Goal: Information Seeking & Learning: Check status

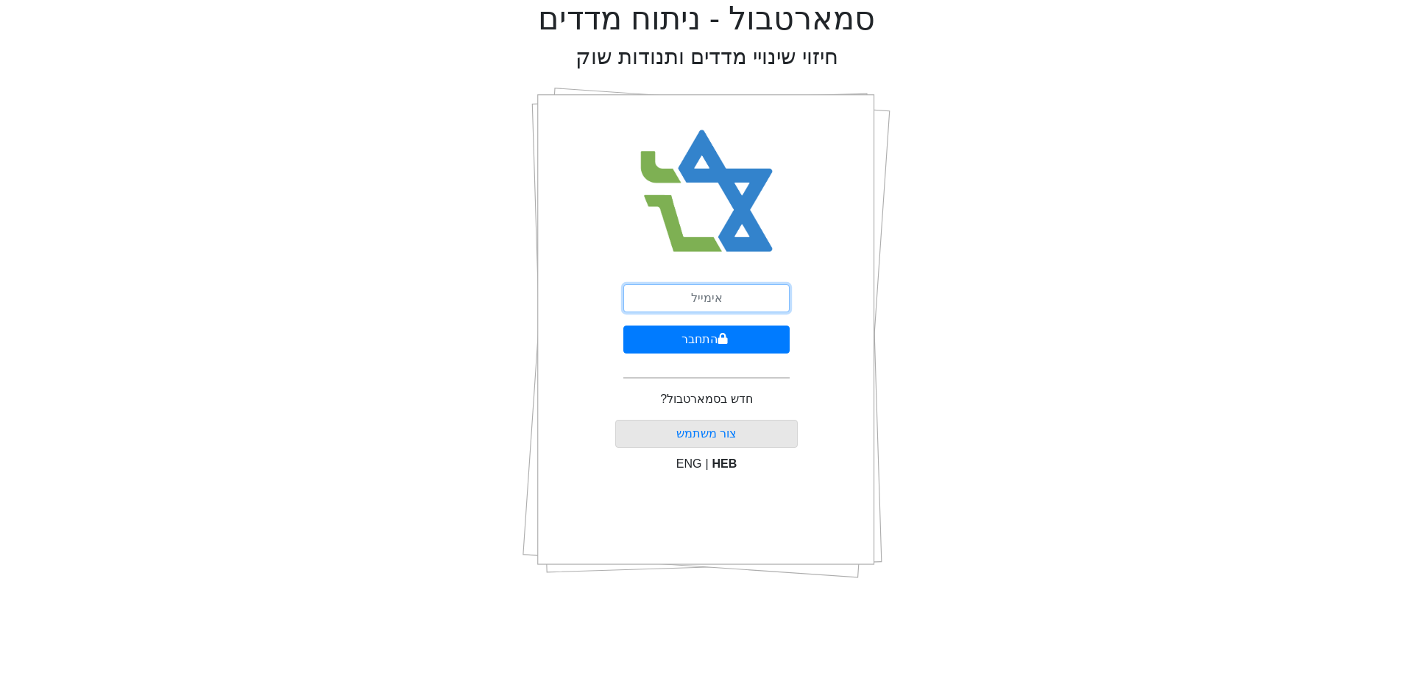
click at [709, 291] on input "email" at bounding box center [706, 298] width 166 height 28
type input "ש"
type input "[EMAIL_ADDRESS][DOMAIN_NAME]"
click at [623, 325] on button "התחבר" at bounding box center [706, 339] width 166 height 28
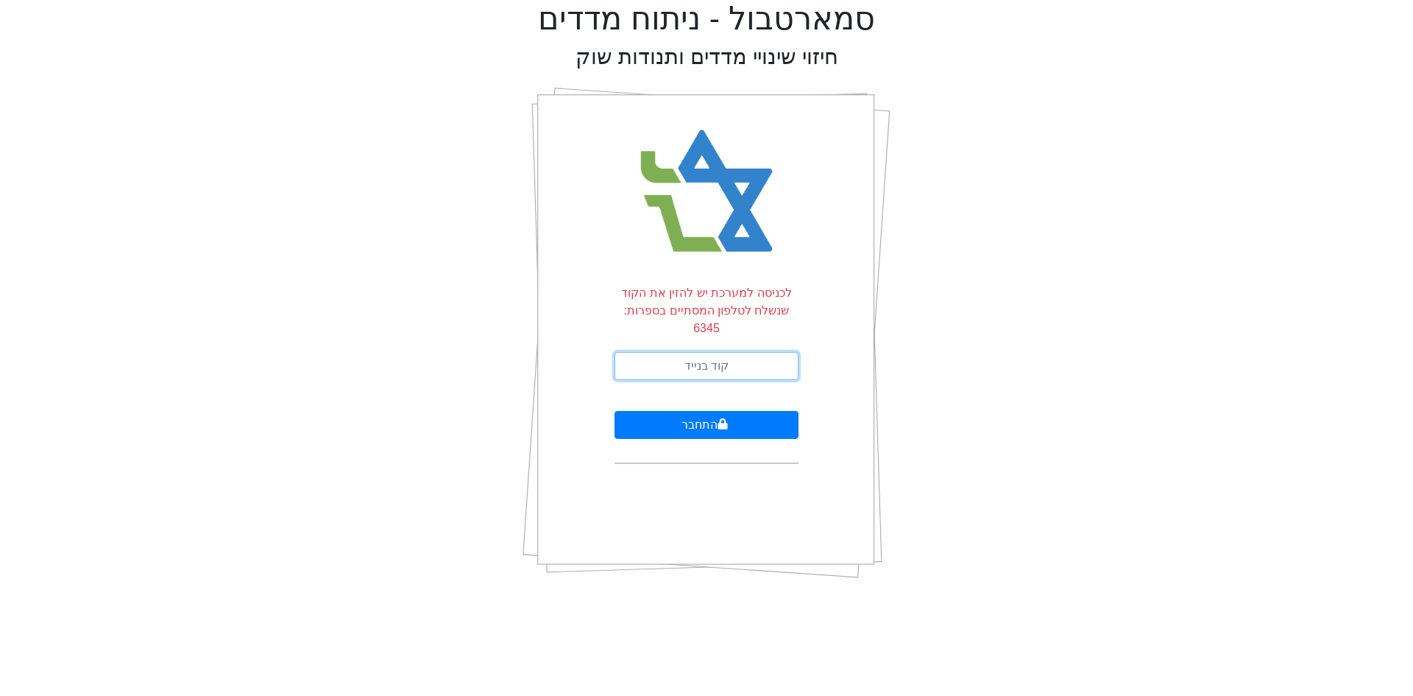
click at [670, 358] on input "text" at bounding box center [707, 366] width 184 height 28
type input "044968"
click at [615, 411] on button "התחבר" at bounding box center [707, 425] width 184 height 28
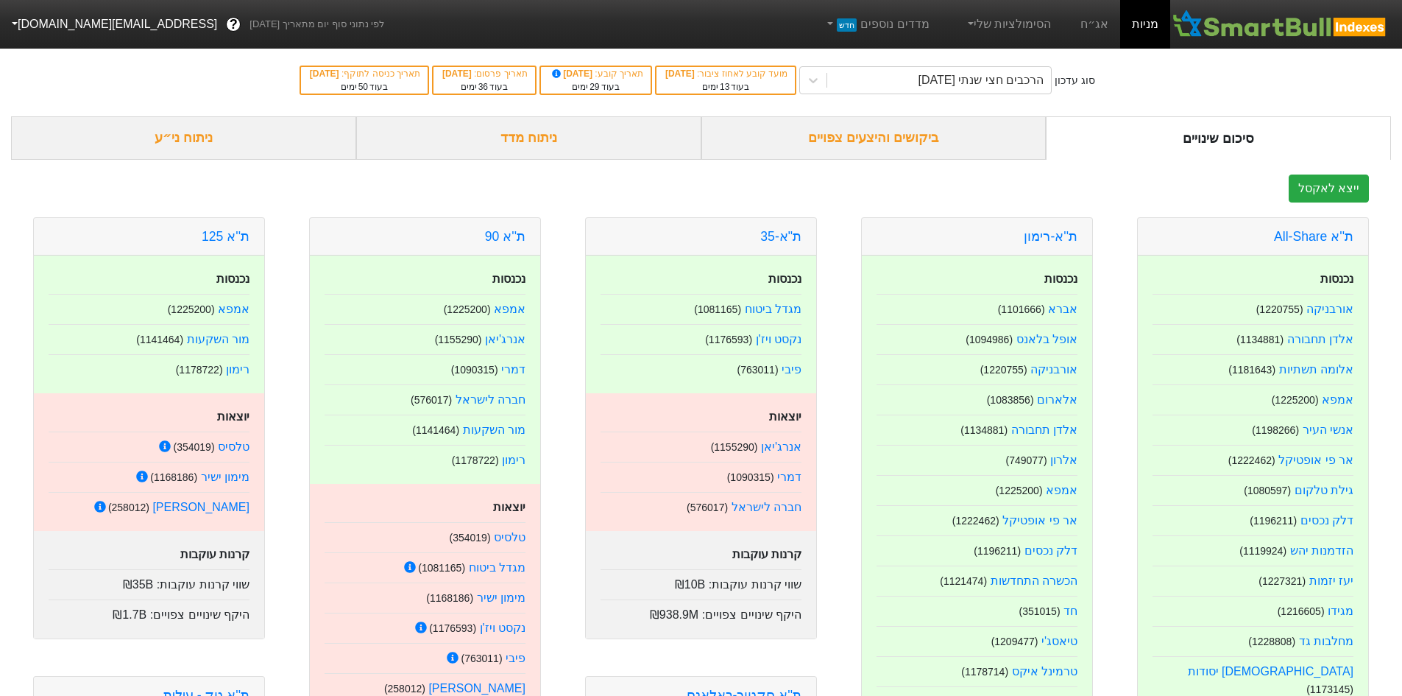
click at [951, 130] on div "ביקושים והיצעים צפויים" at bounding box center [873, 137] width 345 height 43
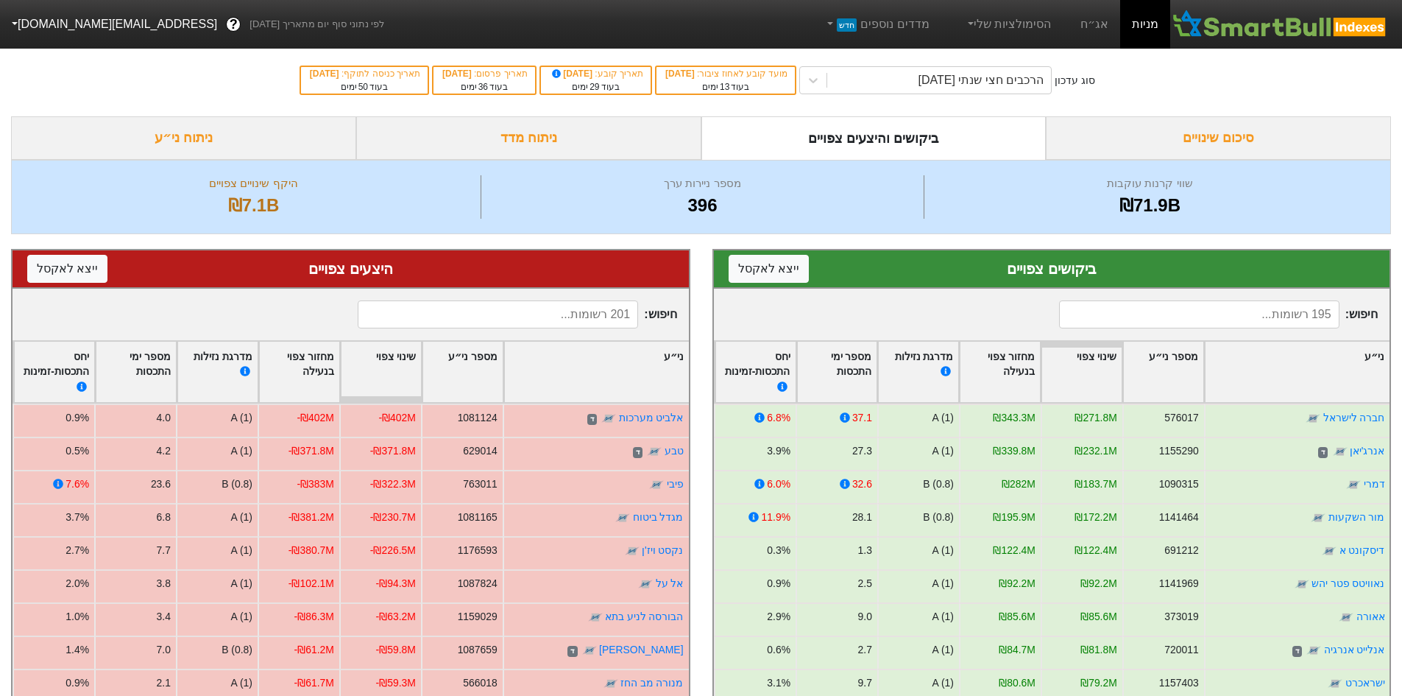
click at [1200, 316] on input at bounding box center [1199, 314] width 280 height 28
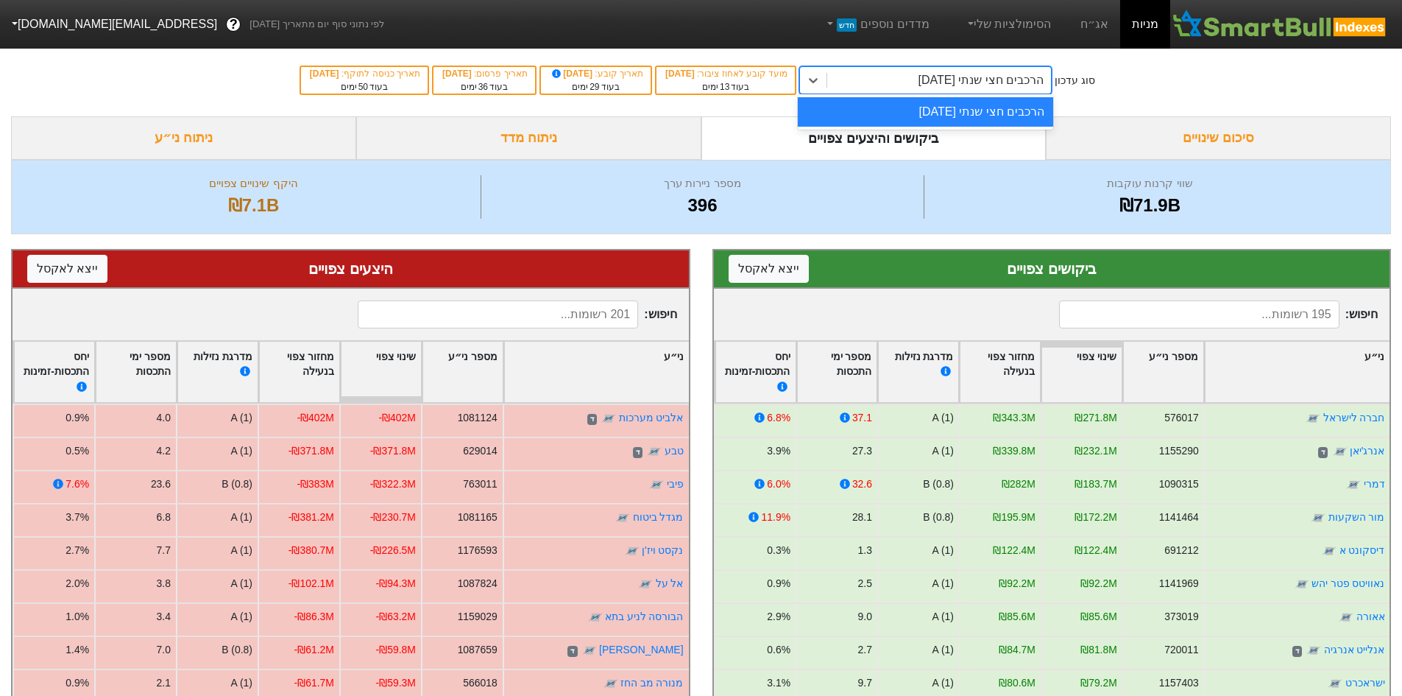
click at [975, 73] on div "הרכבים חצי שנתי [DATE]" at bounding box center [982, 80] width 126 height 18
click at [853, 79] on div "הרכבים חצי שנתי [DATE]" at bounding box center [939, 80] width 224 height 26
click at [1098, 28] on link "אג״ח" at bounding box center [1095, 24] width 52 height 49
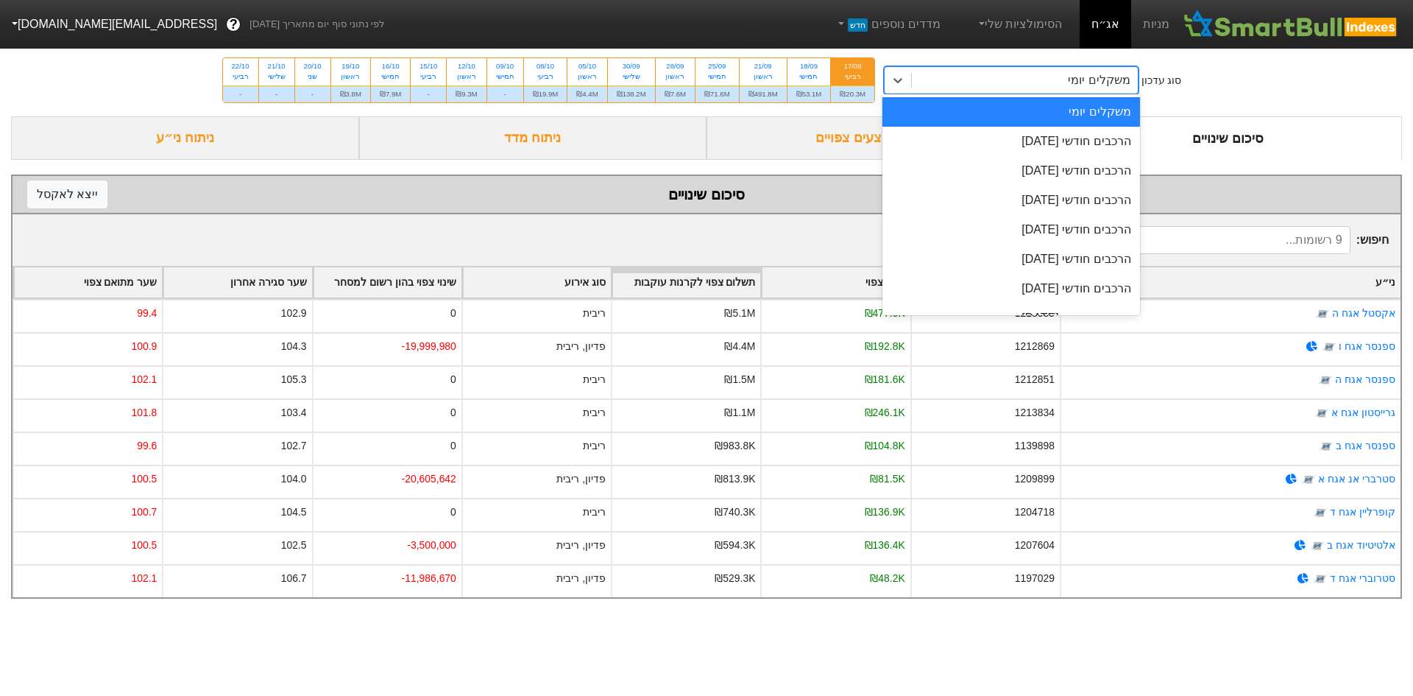
click at [1010, 85] on div "משקלים יומי" at bounding box center [1025, 80] width 226 height 26
click at [1012, 134] on div "הרכבים חודשי [DATE]" at bounding box center [1011, 141] width 258 height 29
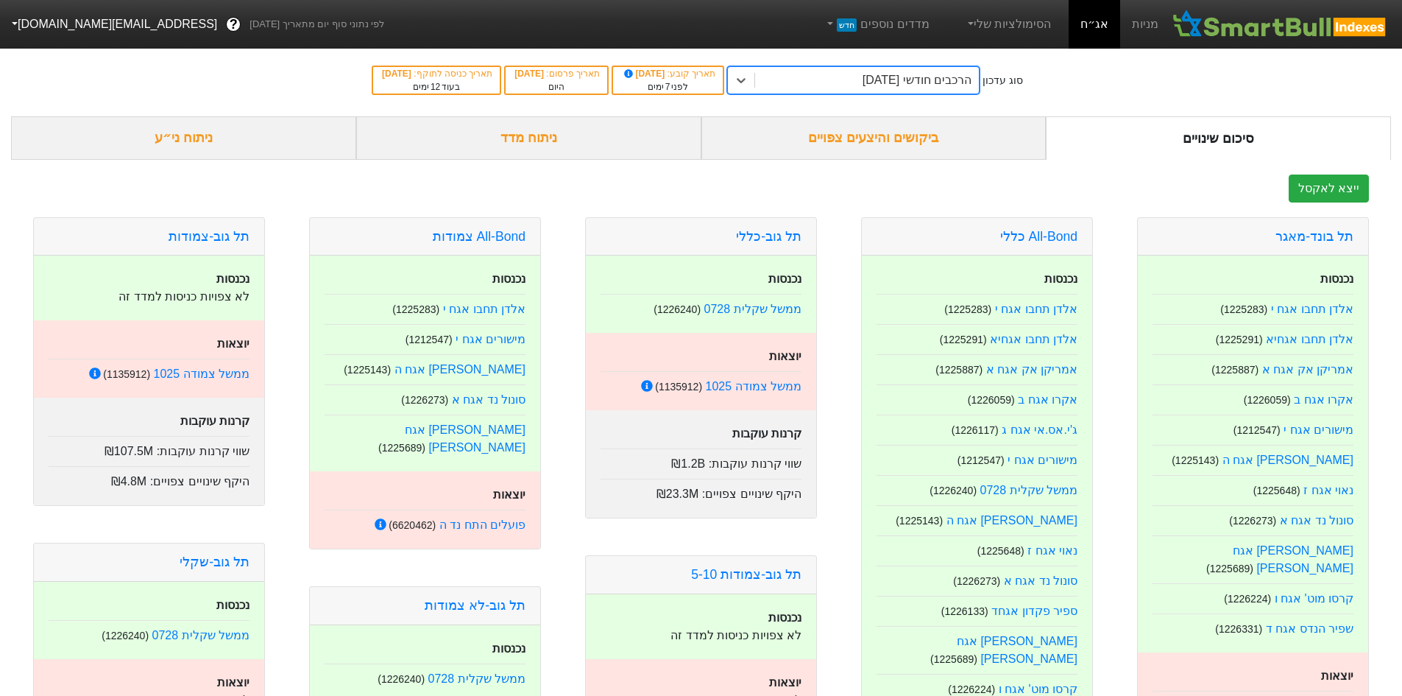
click at [975, 158] on div "ביקושים והיצעים צפויים" at bounding box center [873, 137] width 345 height 43
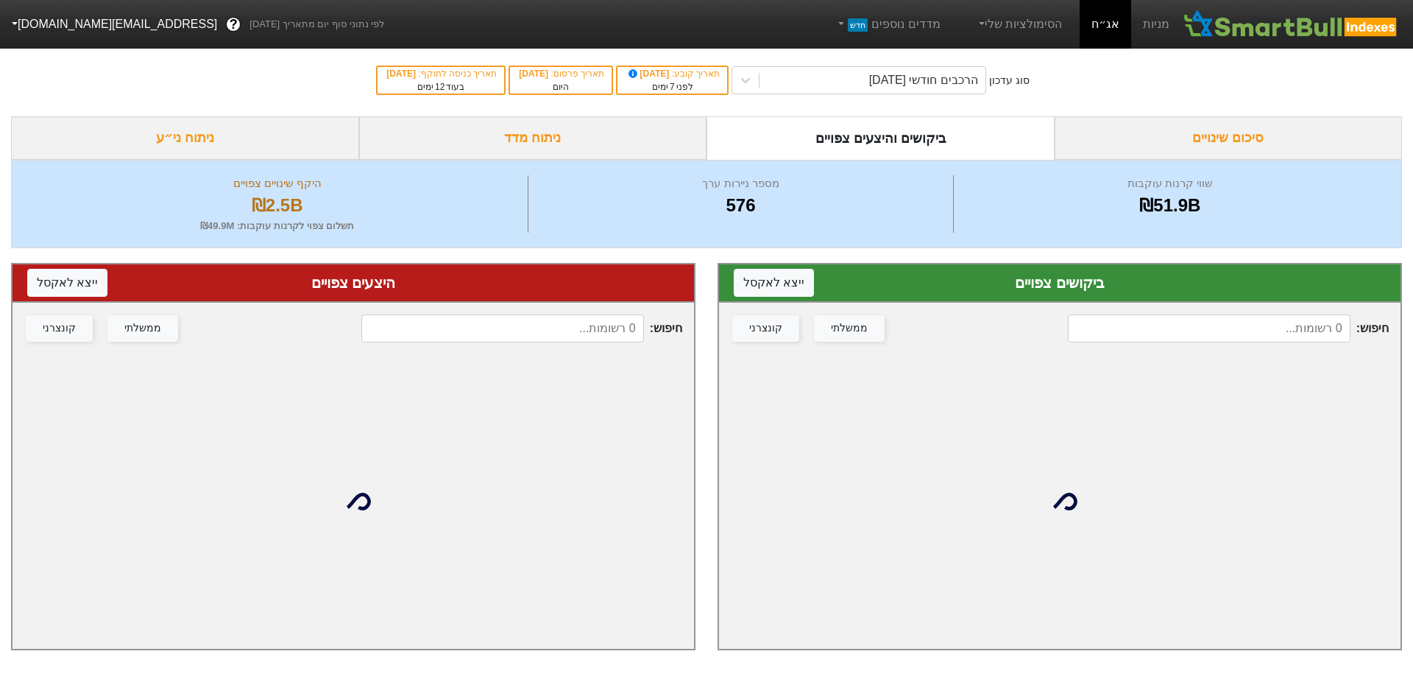
click at [1291, 317] on input at bounding box center [1209, 328] width 283 height 28
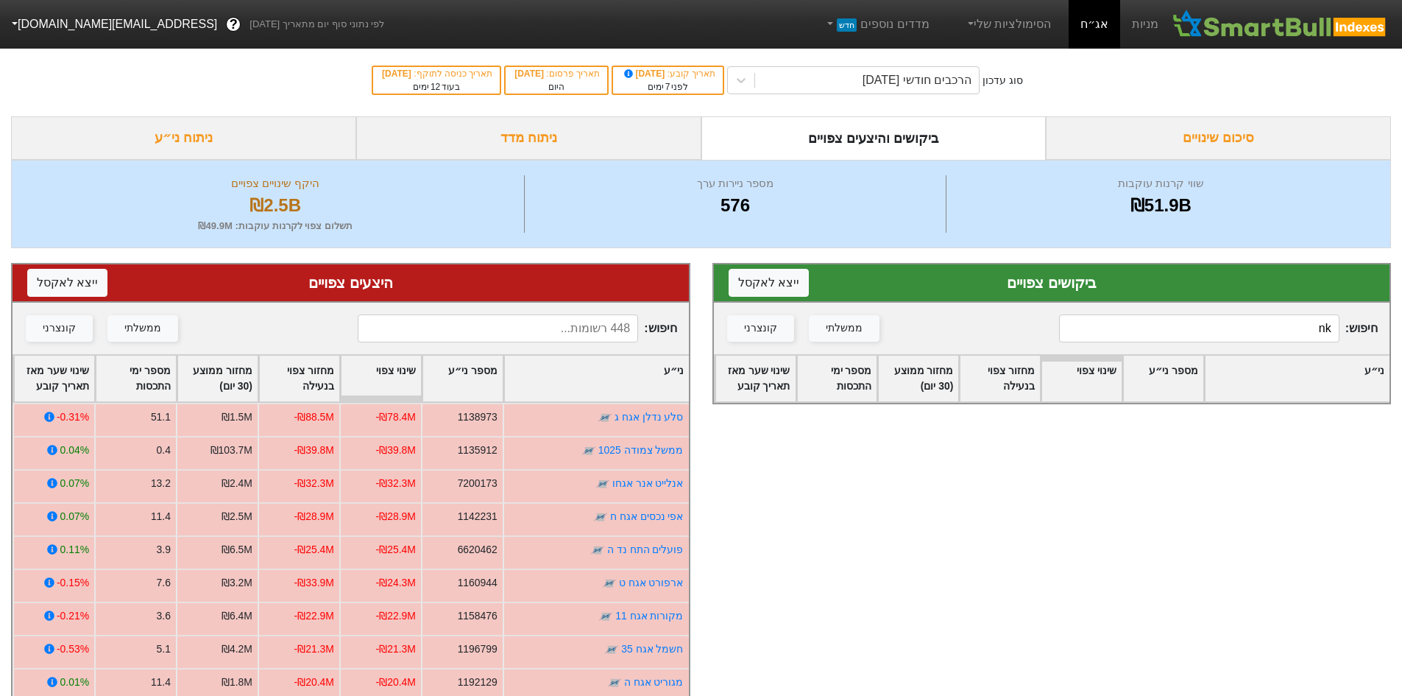
type input "n"
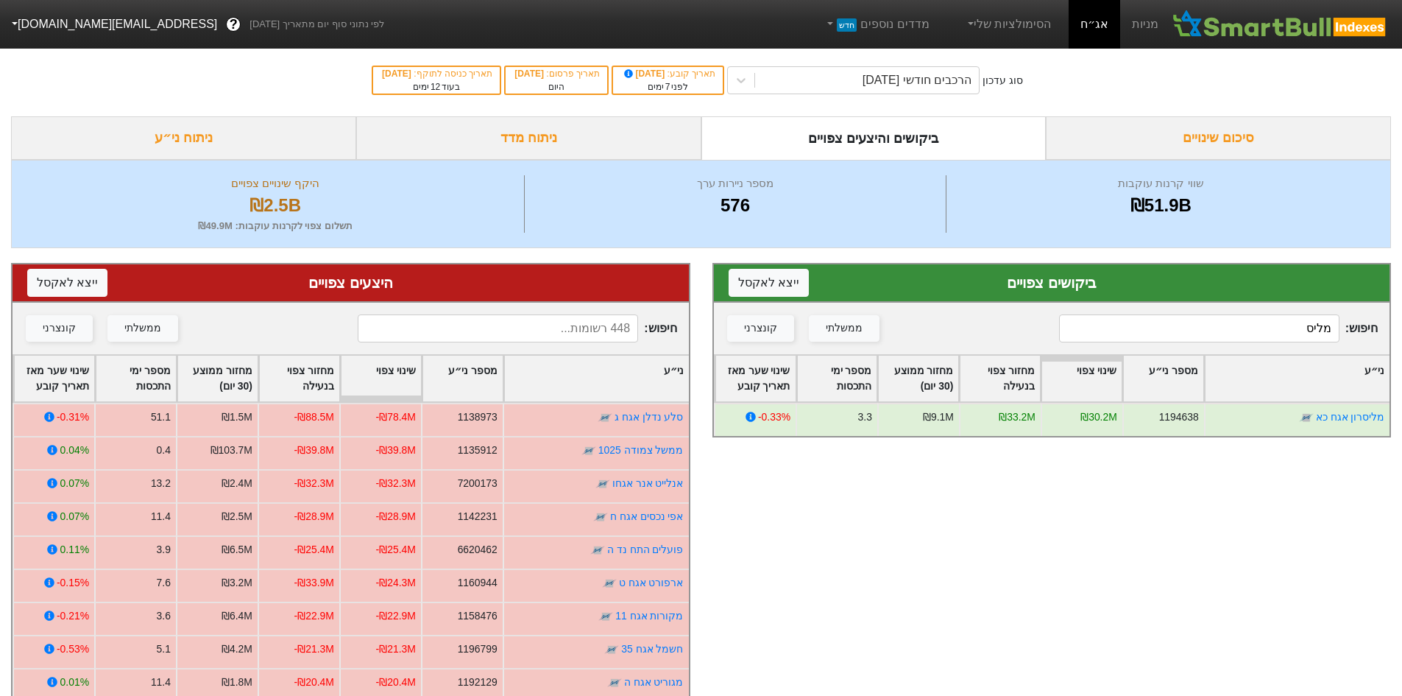
click at [1262, 339] on input "מליס" at bounding box center [1199, 328] width 280 height 28
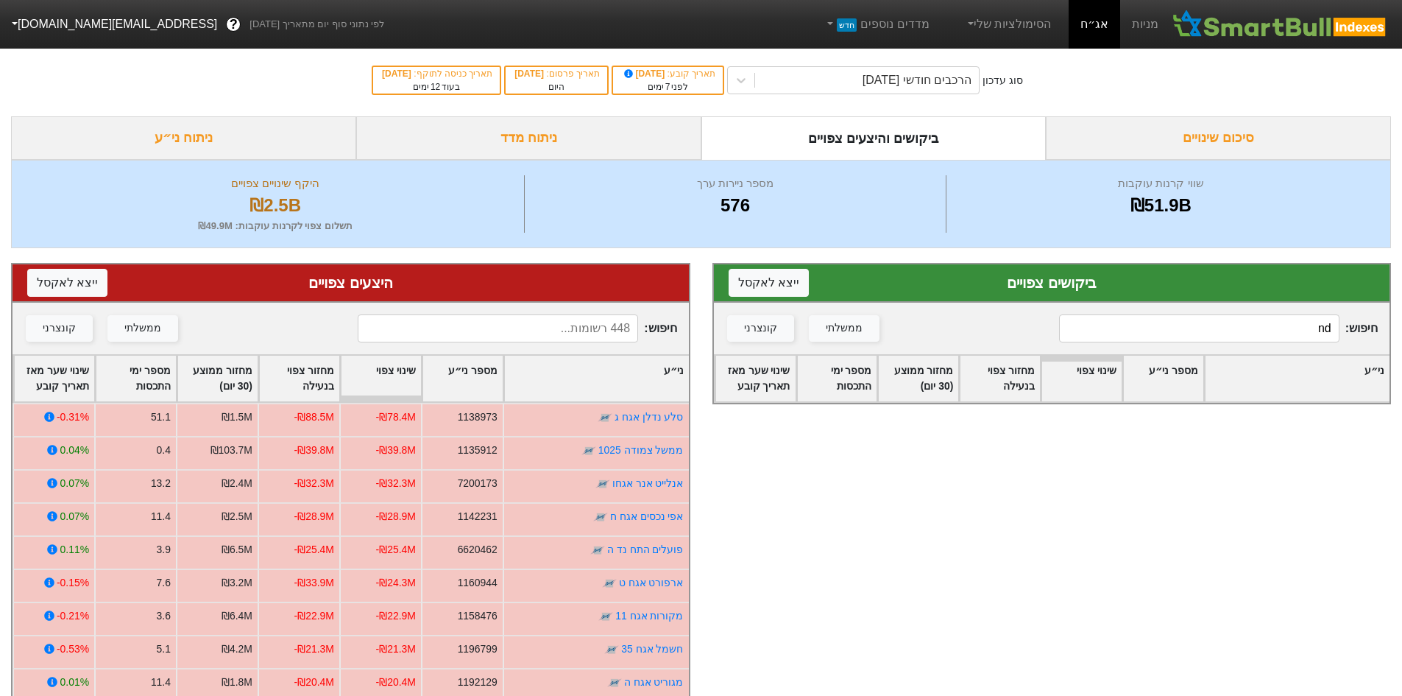
type input "n"
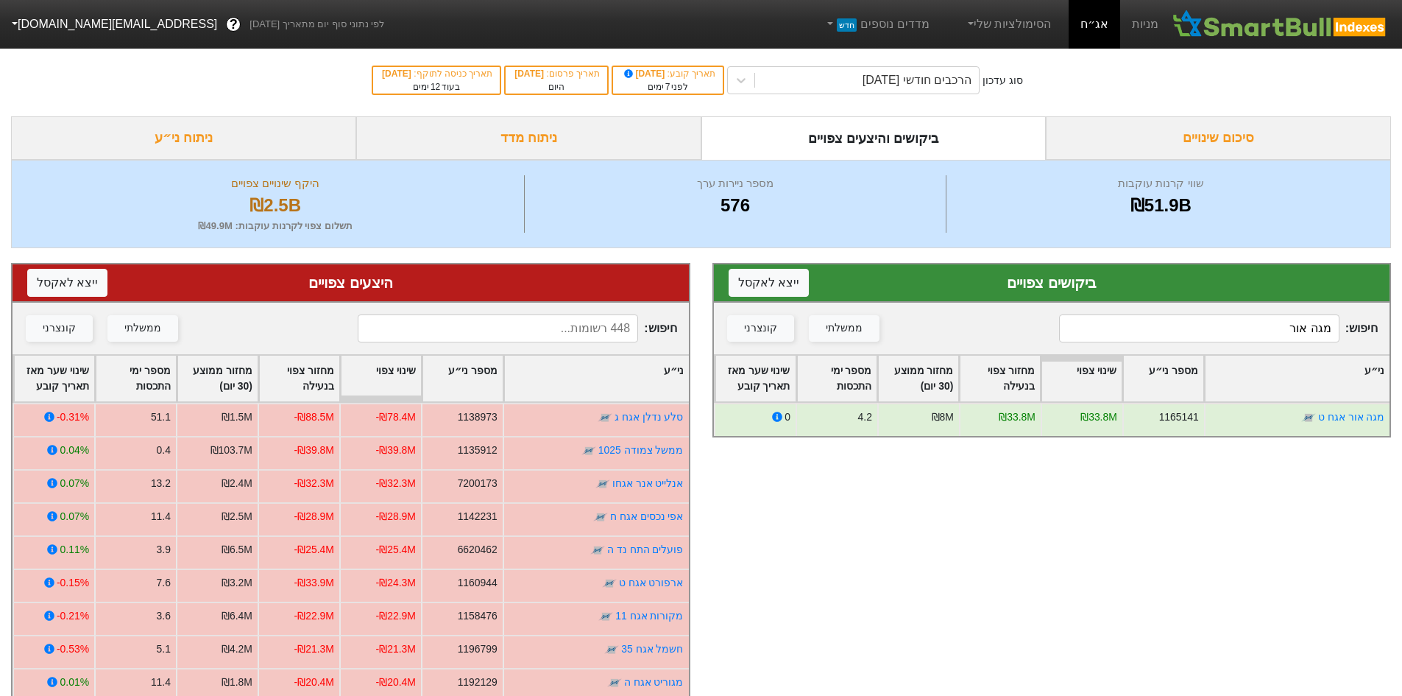
type input "מגה אור"
click at [1091, 133] on div "סיכום שינויים" at bounding box center [1218, 137] width 345 height 43
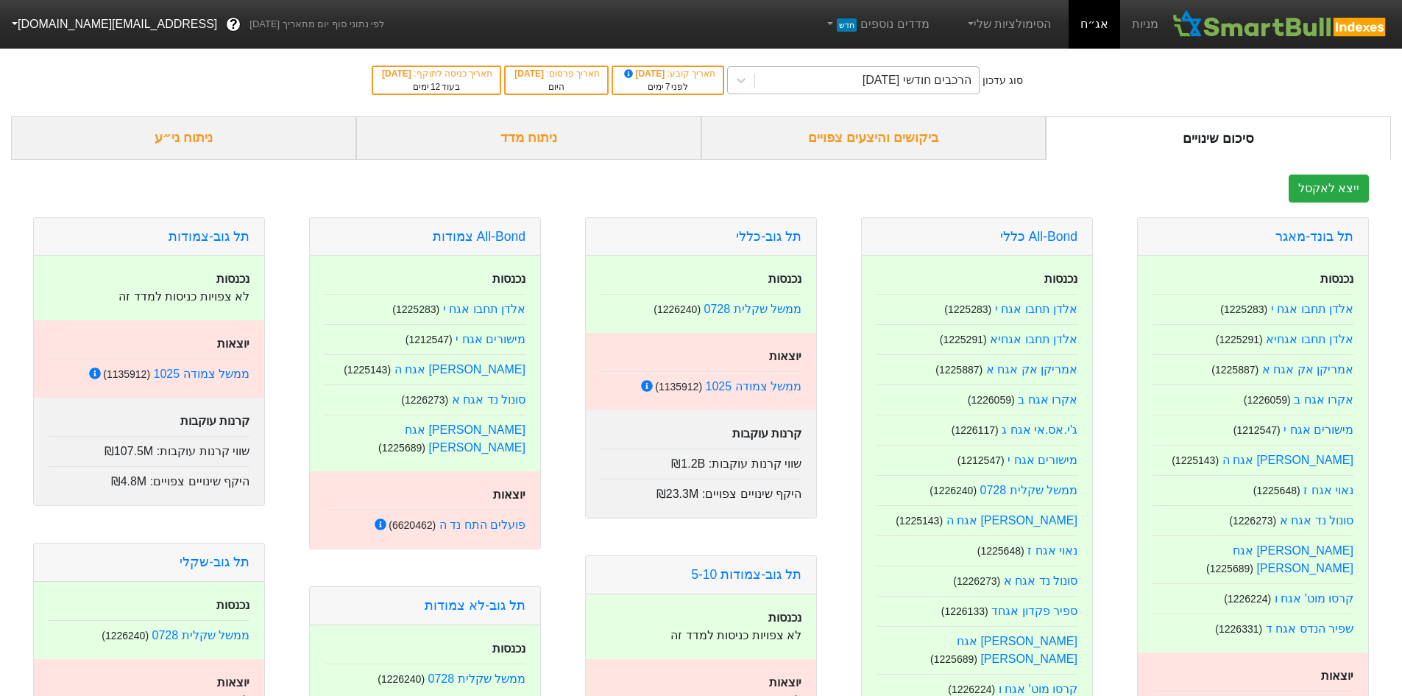
click at [963, 91] on div "הרכבים חודשי [DATE]" at bounding box center [867, 80] width 224 height 26
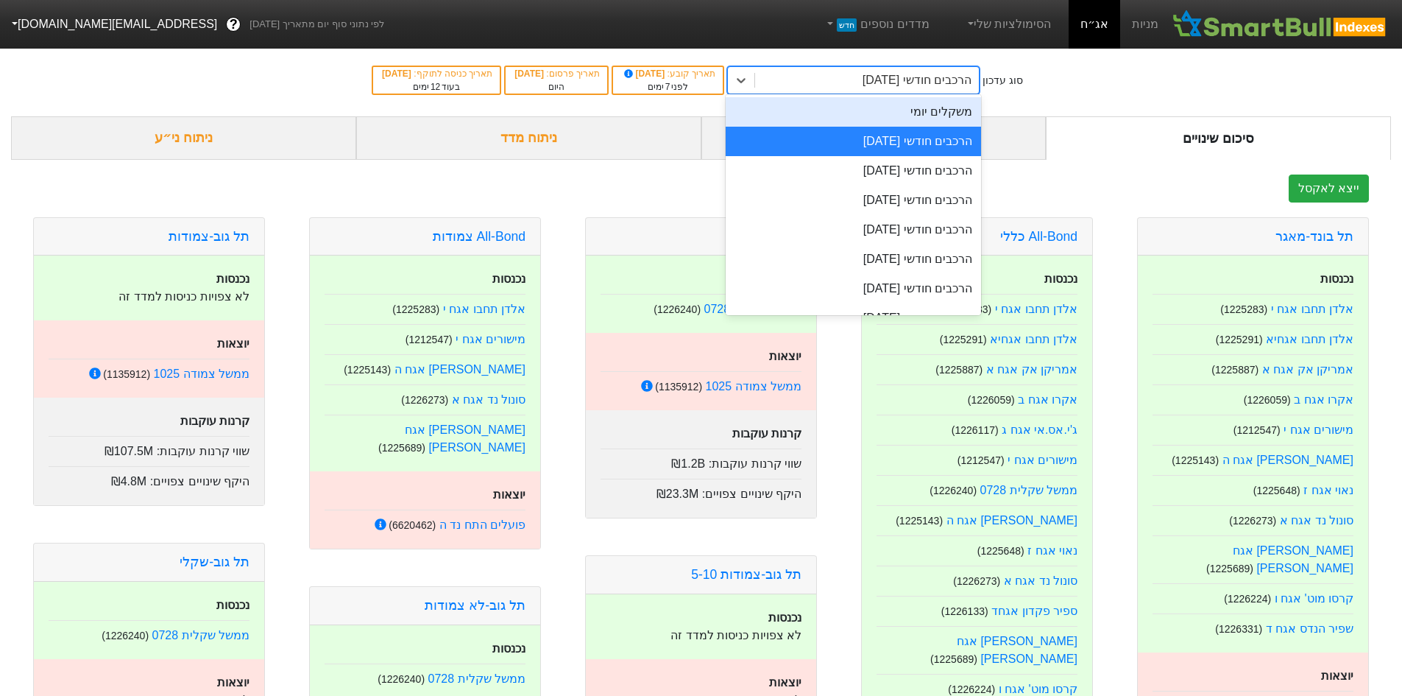
click at [953, 113] on div "משקלים יומי" at bounding box center [853, 111] width 255 height 29
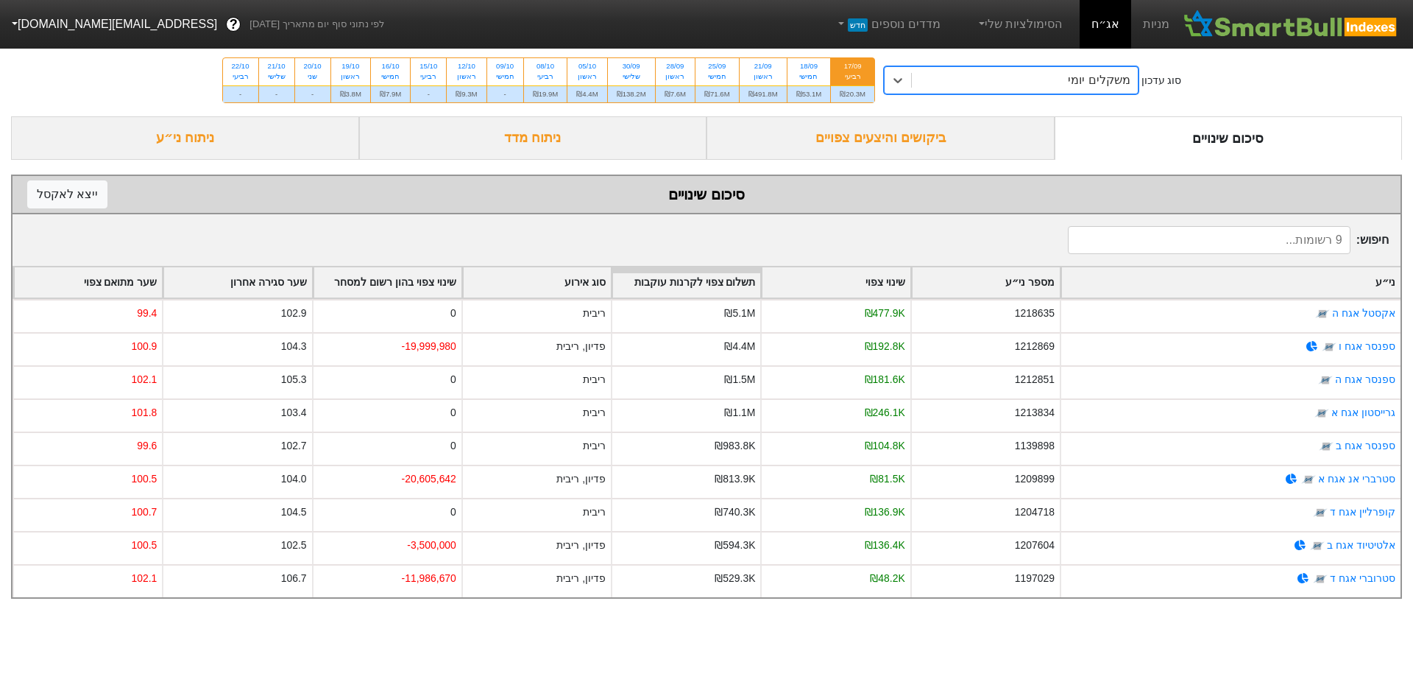
click at [919, 141] on div "ביקושים והיצעים צפויים" at bounding box center [881, 137] width 348 height 43
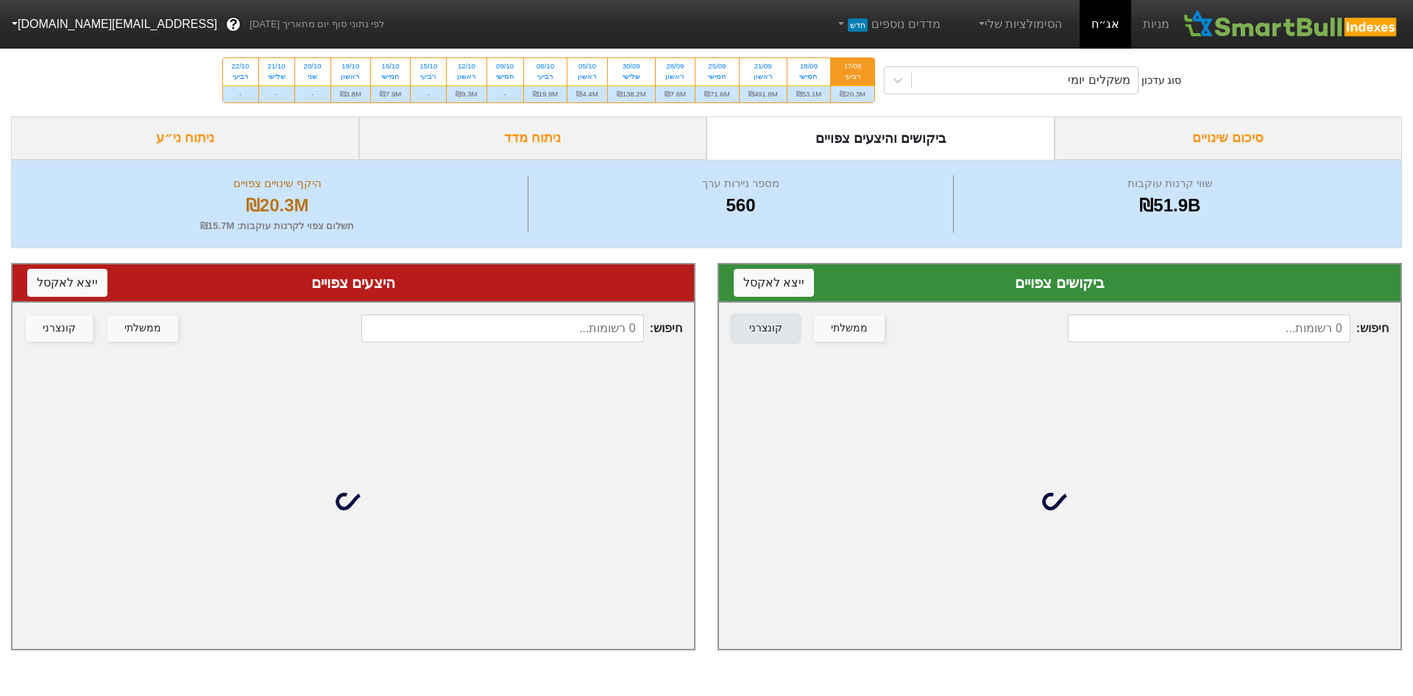
click at [776, 339] on button "קונצרני" at bounding box center [765, 328] width 67 height 26
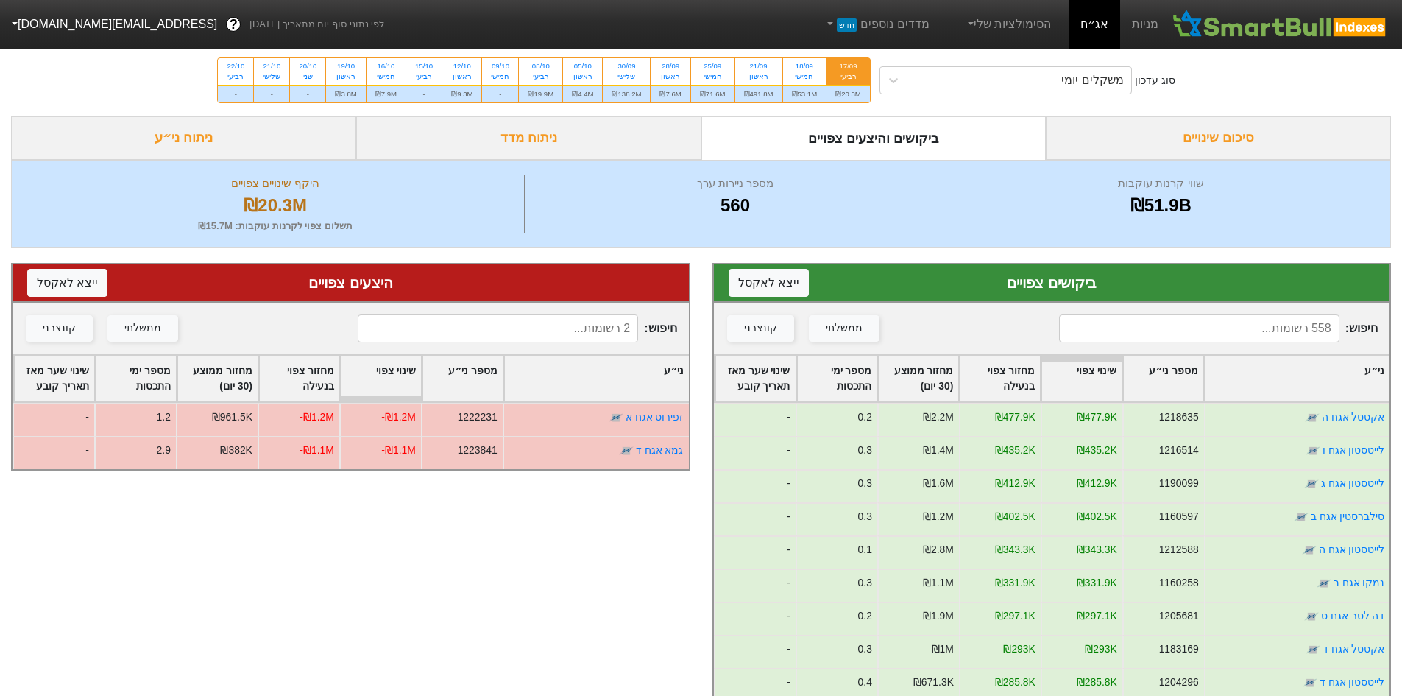
click at [1255, 330] on input at bounding box center [1199, 328] width 280 height 28
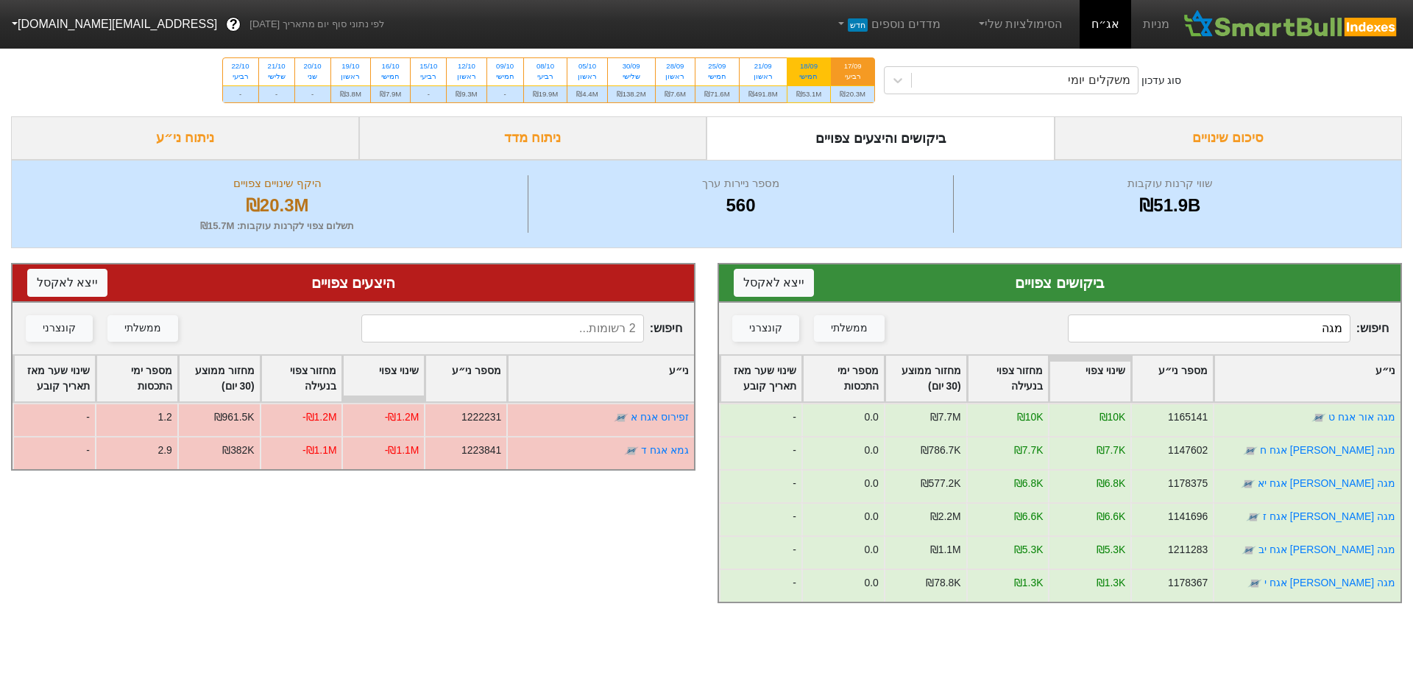
type input "מגה"
click at [810, 84] on div "18/09 חמישי" at bounding box center [809, 71] width 43 height 26
click at [809, 68] on input "18/09 חמישי ₪53.1M" at bounding box center [804, 63] width 10 height 10
radio input "true"
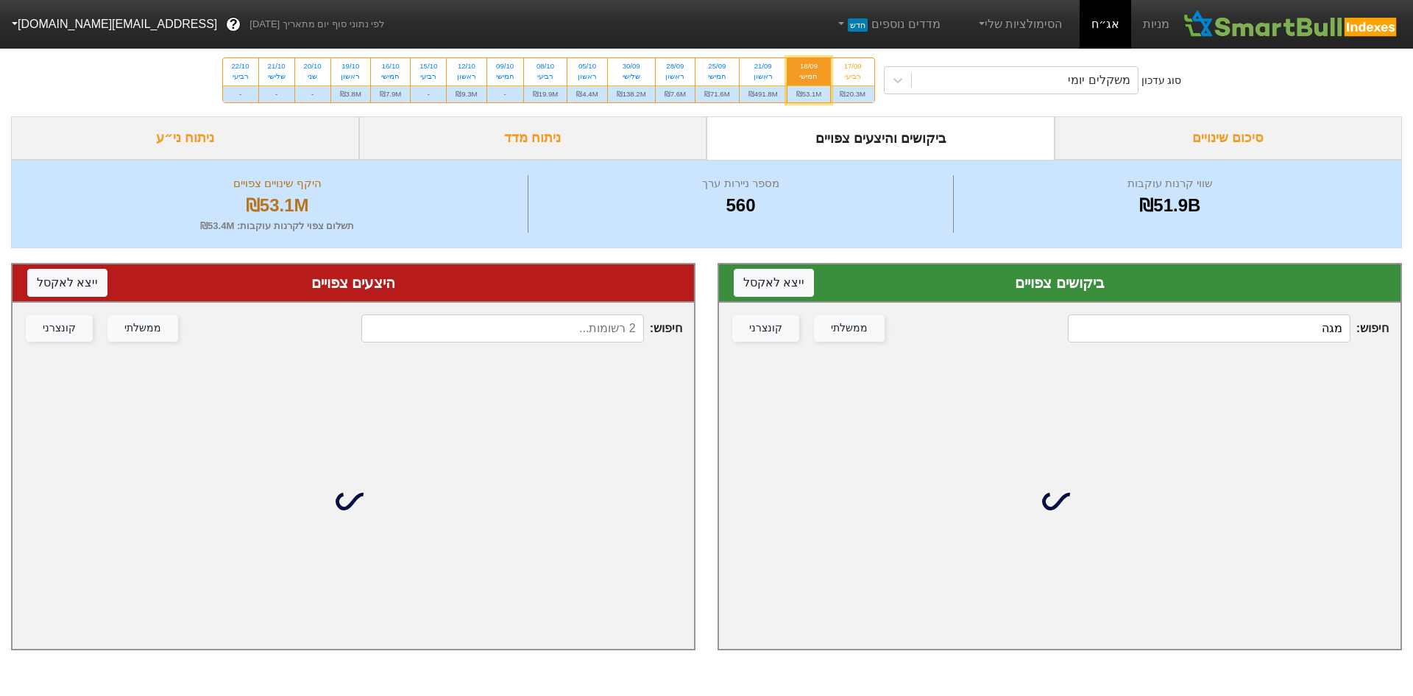
click at [1208, 332] on input "מגה" at bounding box center [1209, 328] width 283 height 28
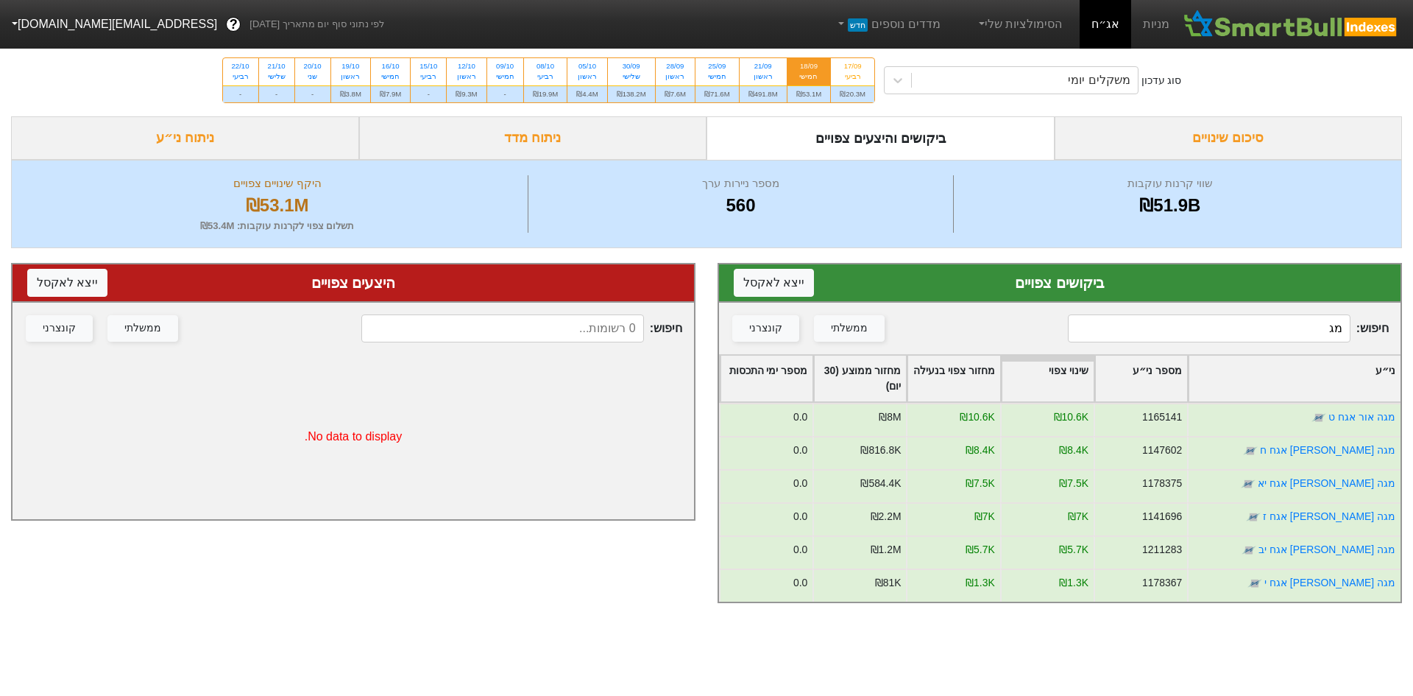
type input "מ"
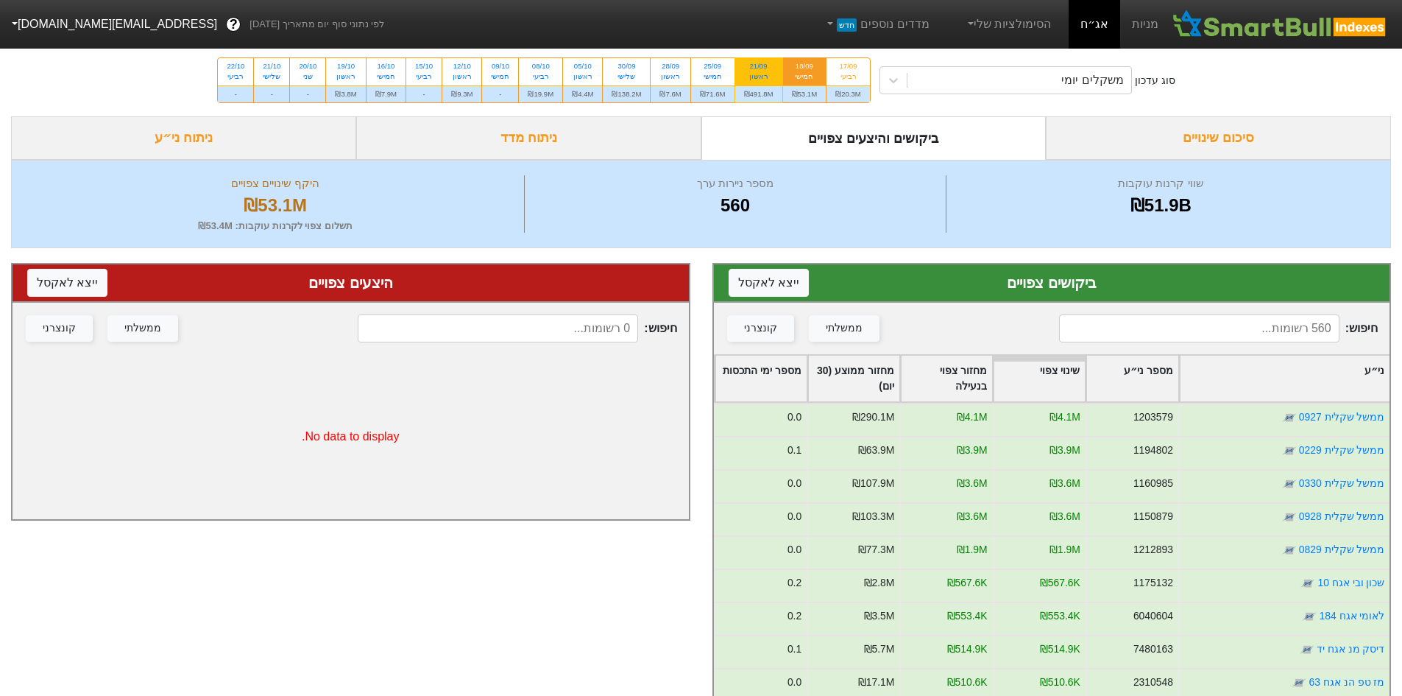
click at [757, 69] on div "21/09" at bounding box center [758, 66] width 29 height 10
click at [757, 68] on input "21/09 ראשון ₪491.8M" at bounding box center [754, 63] width 10 height 10
radio input "true"
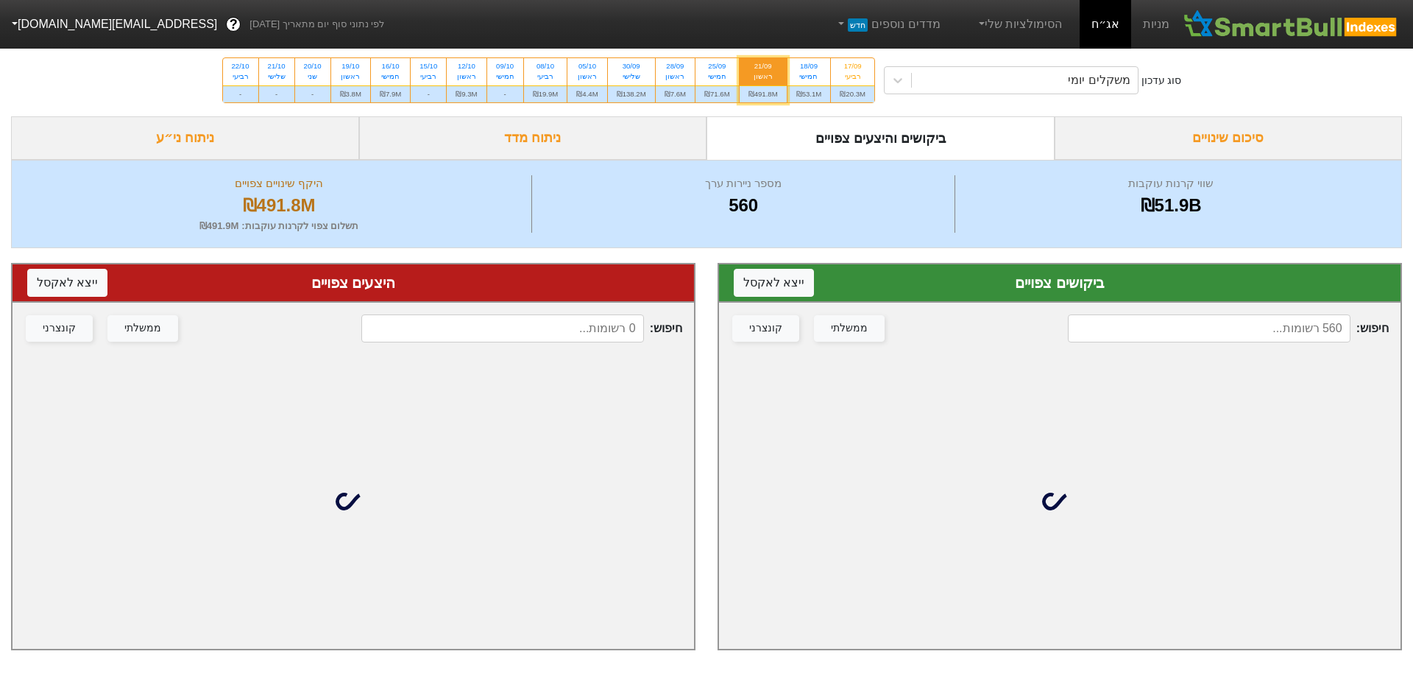
click at [1247, 326] on input at bounding box center [1209, 328] width 283 height 28
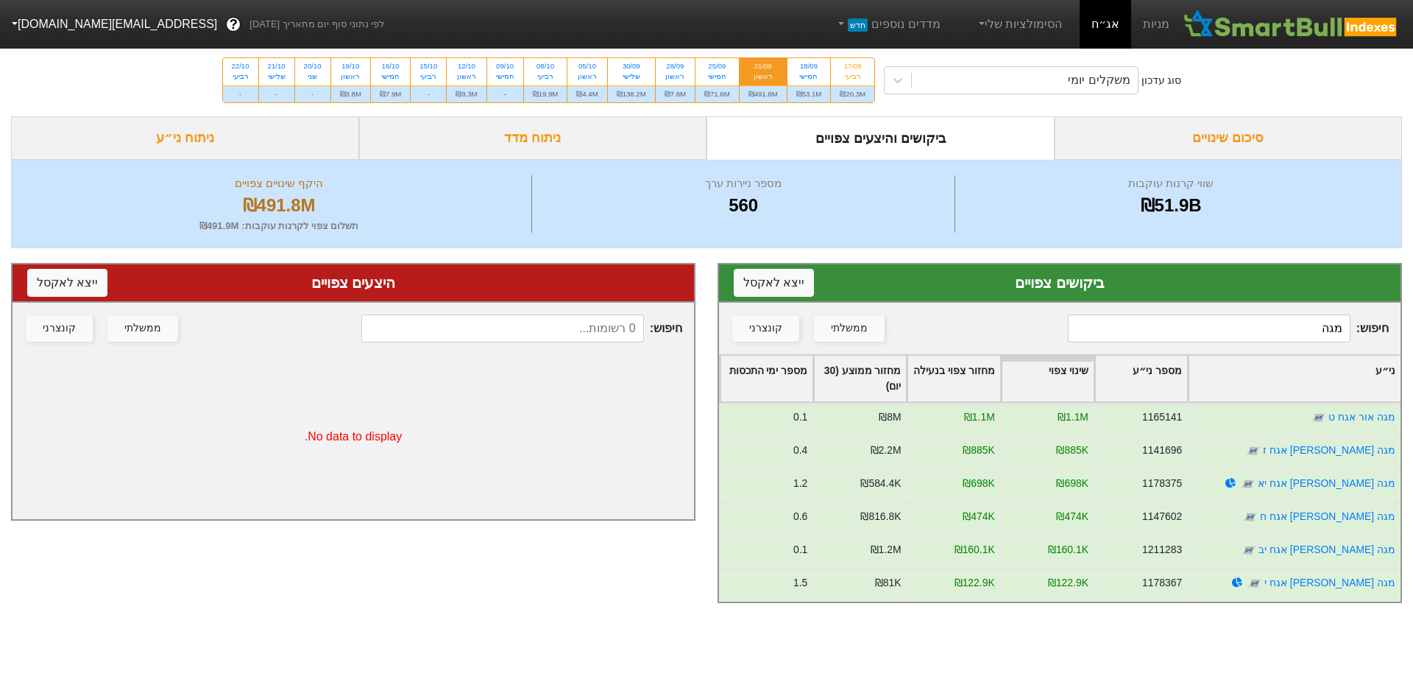
click at [1268, 335] on input "מגה" at bounding box center [1209, 328] width 283 height 28
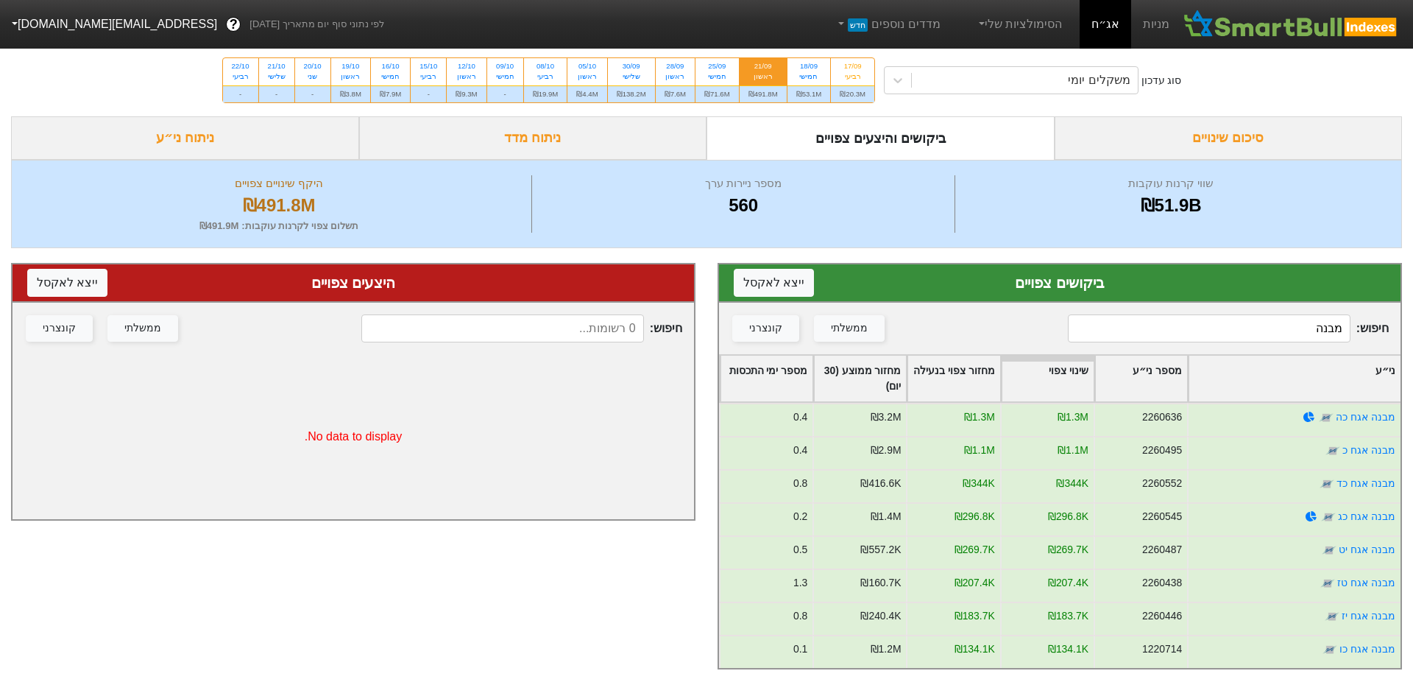
click at [1247, 316] on input "מבנה" at bounding box center [1209, 328] width 283 height 28
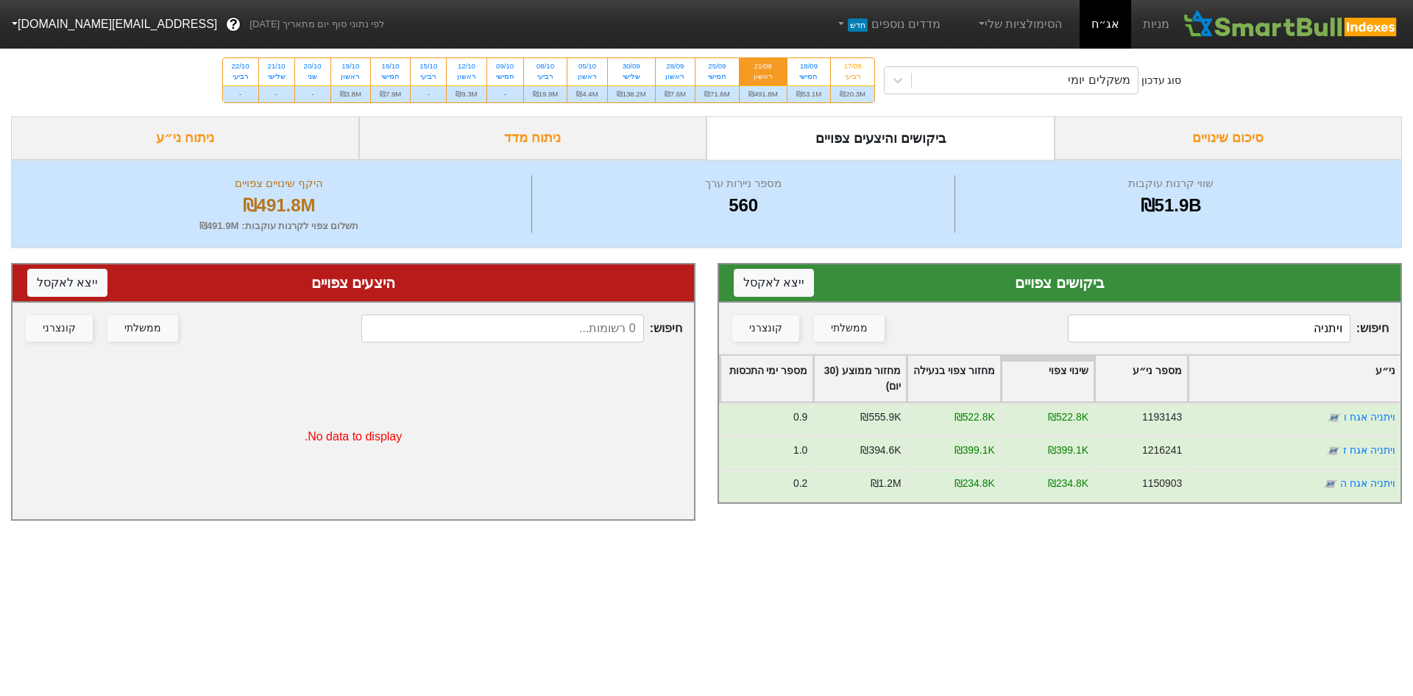
click at [1111, 350] on div "חיפוש : ויתניה ממשלתי קונצרני" at bounding box center [1060, 328] width 682 height 52
click at [1168, 330] on input "ויתניה" at bounding box center [1209, 328] width 283 height 28
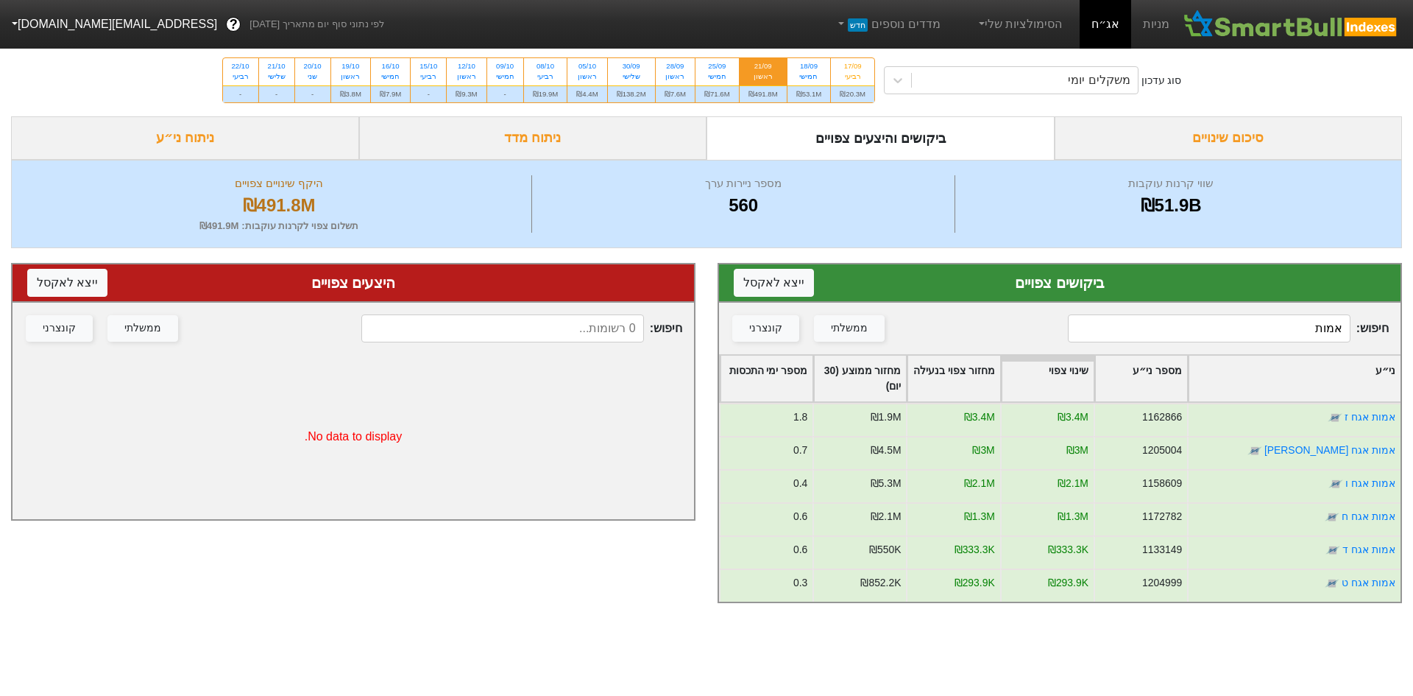
click at [1334, 323] on input "אמות" at bounding box center [1209, 328] width 283 height 28
click at [1075, 86] on div "משקלים יומי" at bounding box center [1099, 80] width 62 height 18
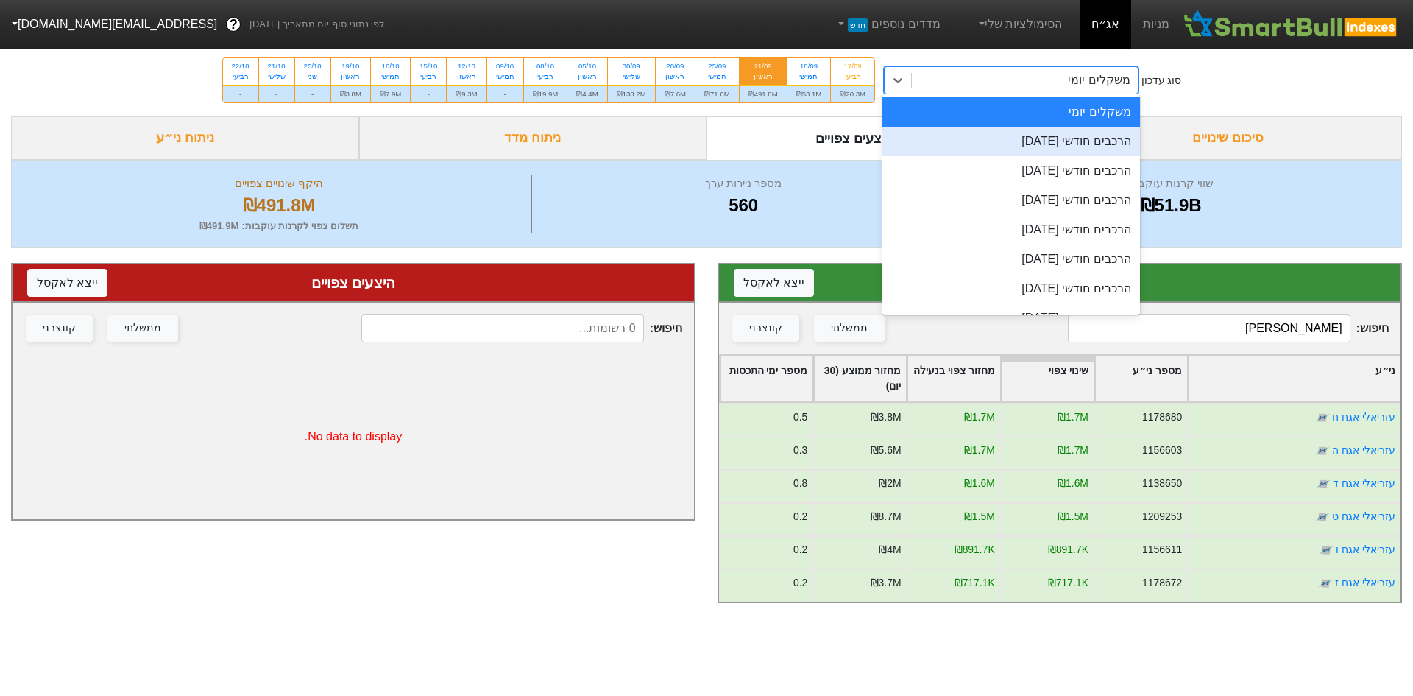
click at [1066, 139] on div "הרכבים חודשי [DATE]" at bounding box center [1011, 141] width 258 height 29
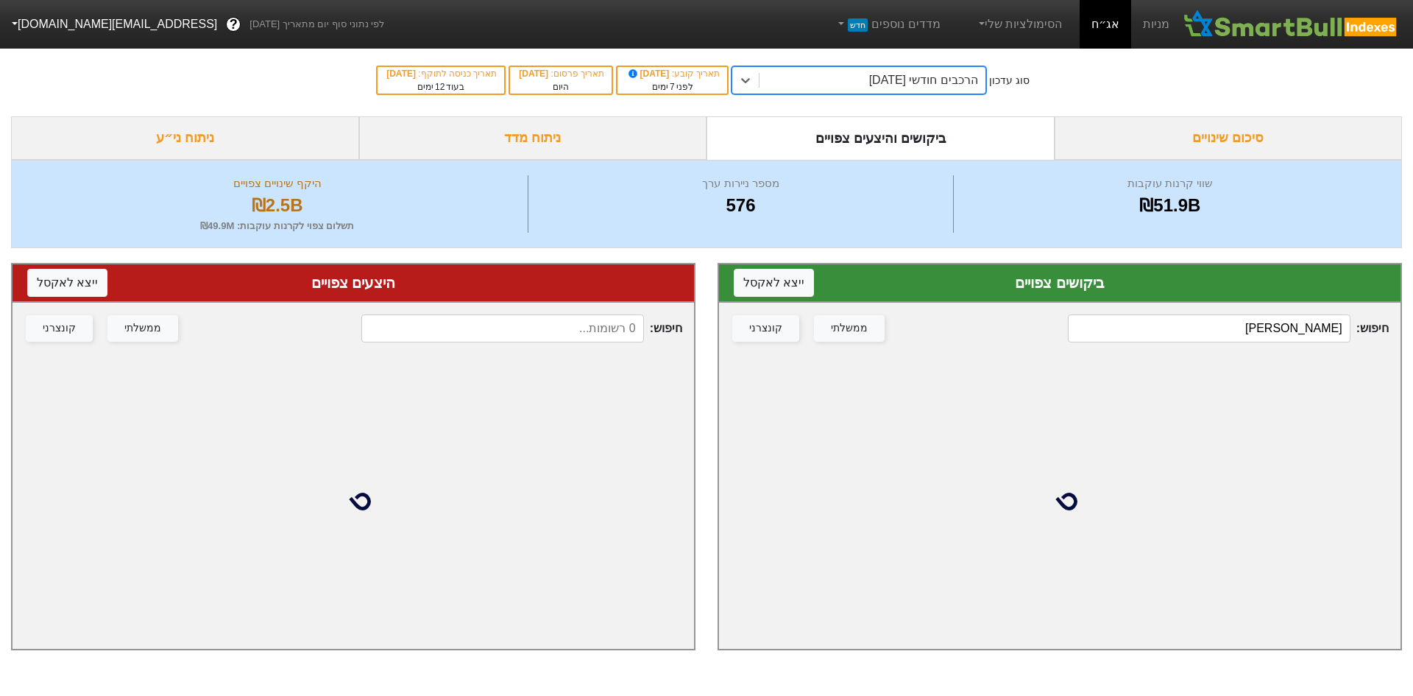
click at [1258, 325] on input "[PERSON_NAME]" at bounding box center [1209, 328] width 283 height 28
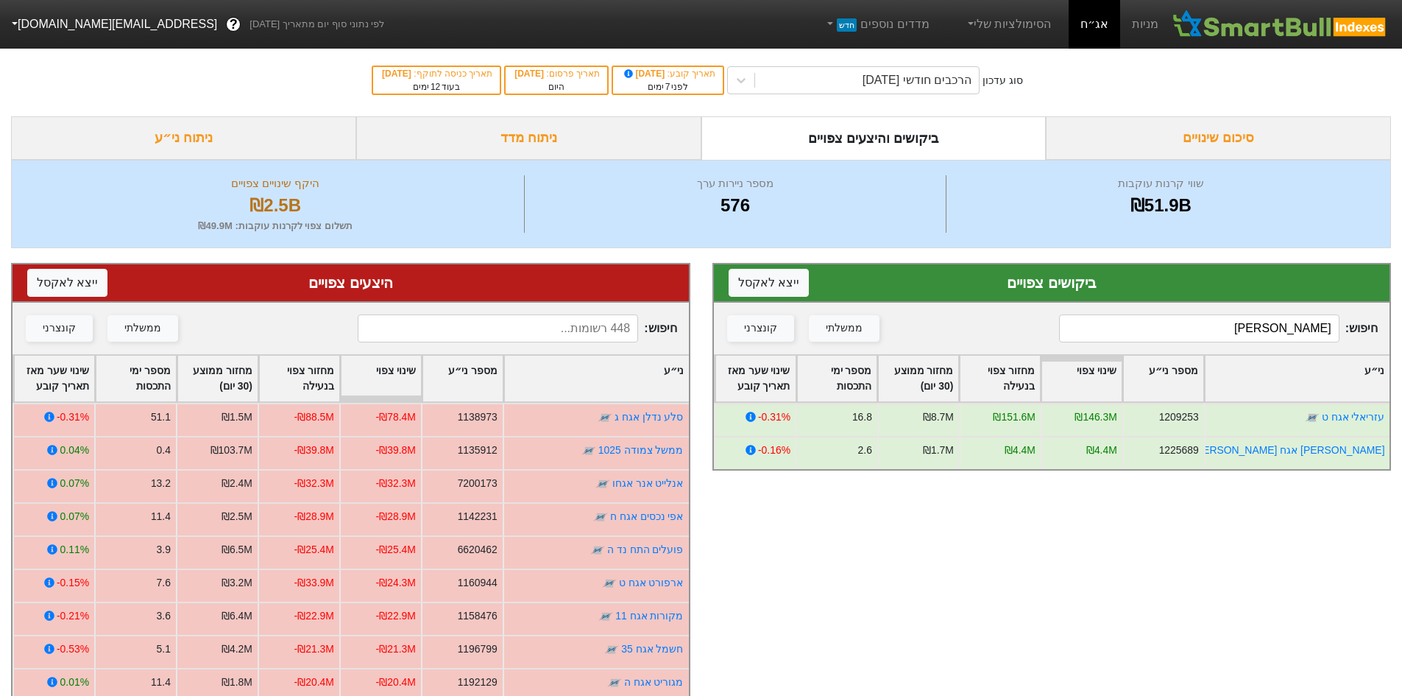
type input "[PERSON_NAME]"
click at [567, 328] on input at bounding box center [498, 328] width 280 height 28
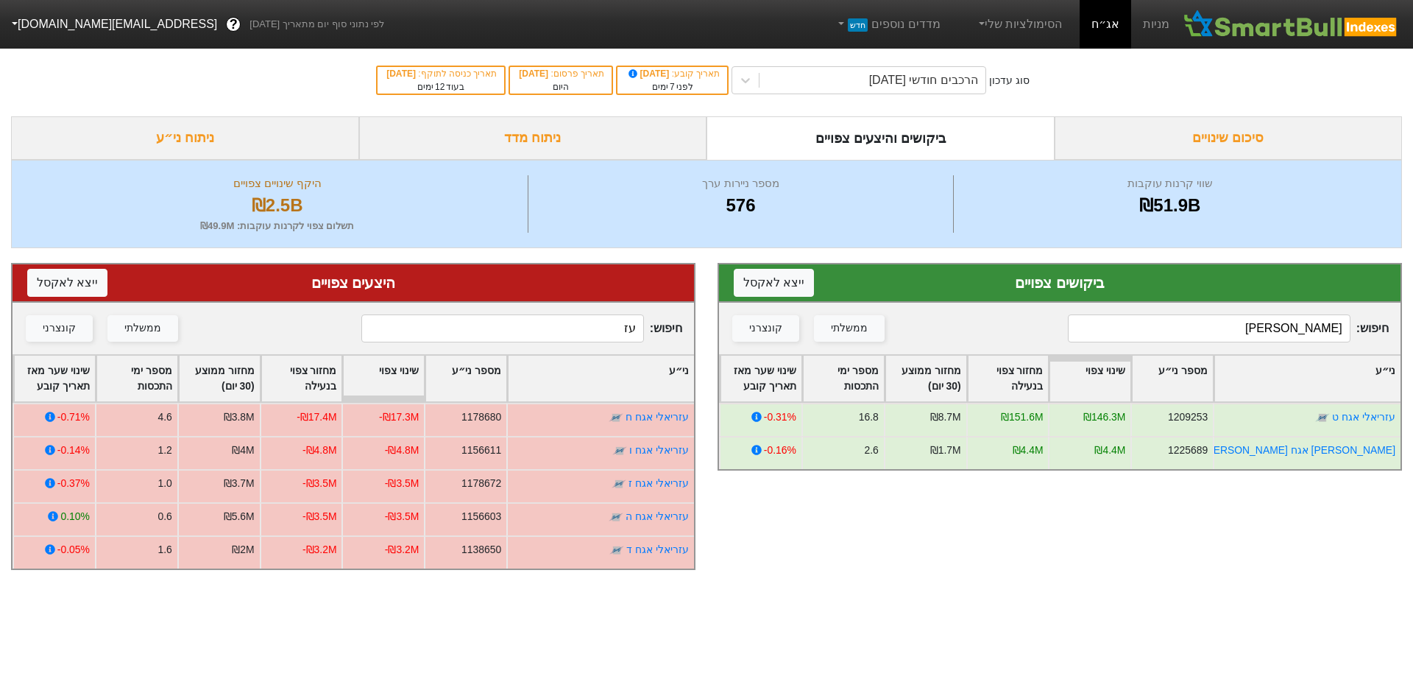
type input "עז"
